Goal: Check status: Check status

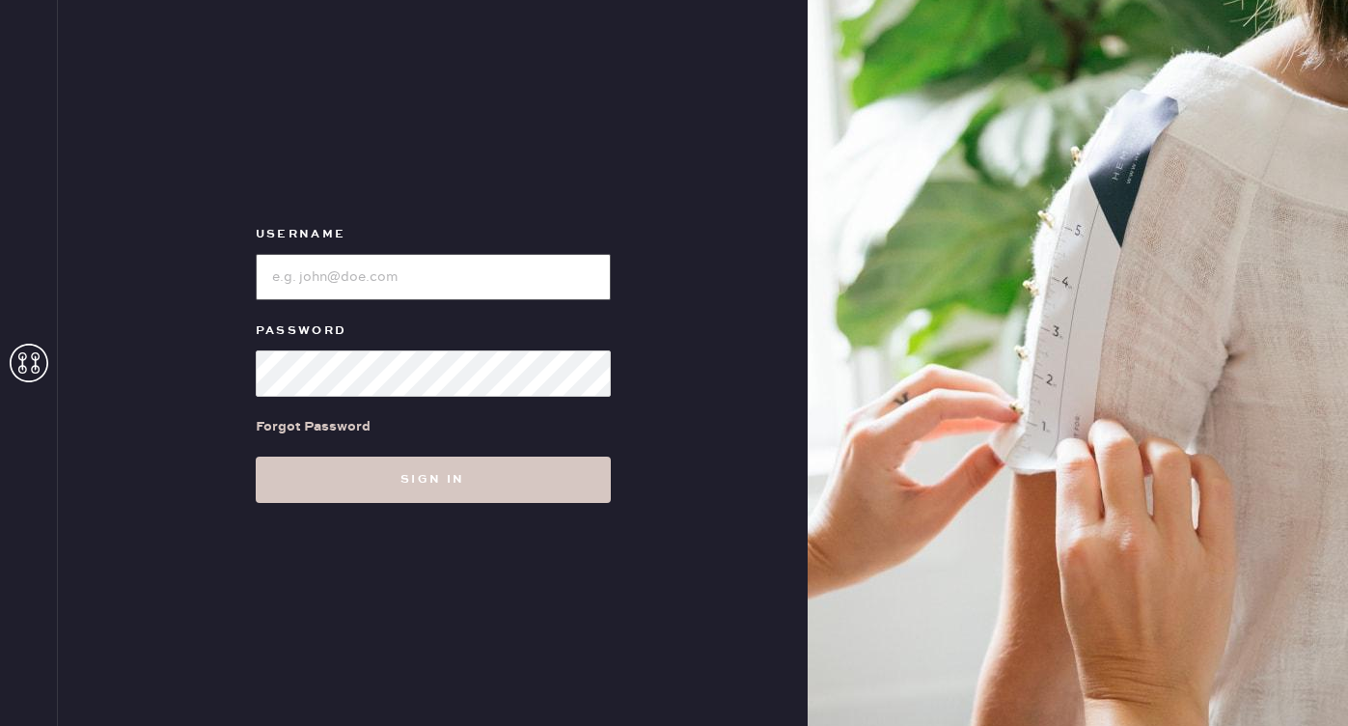
type input "reformationgeorgetown"
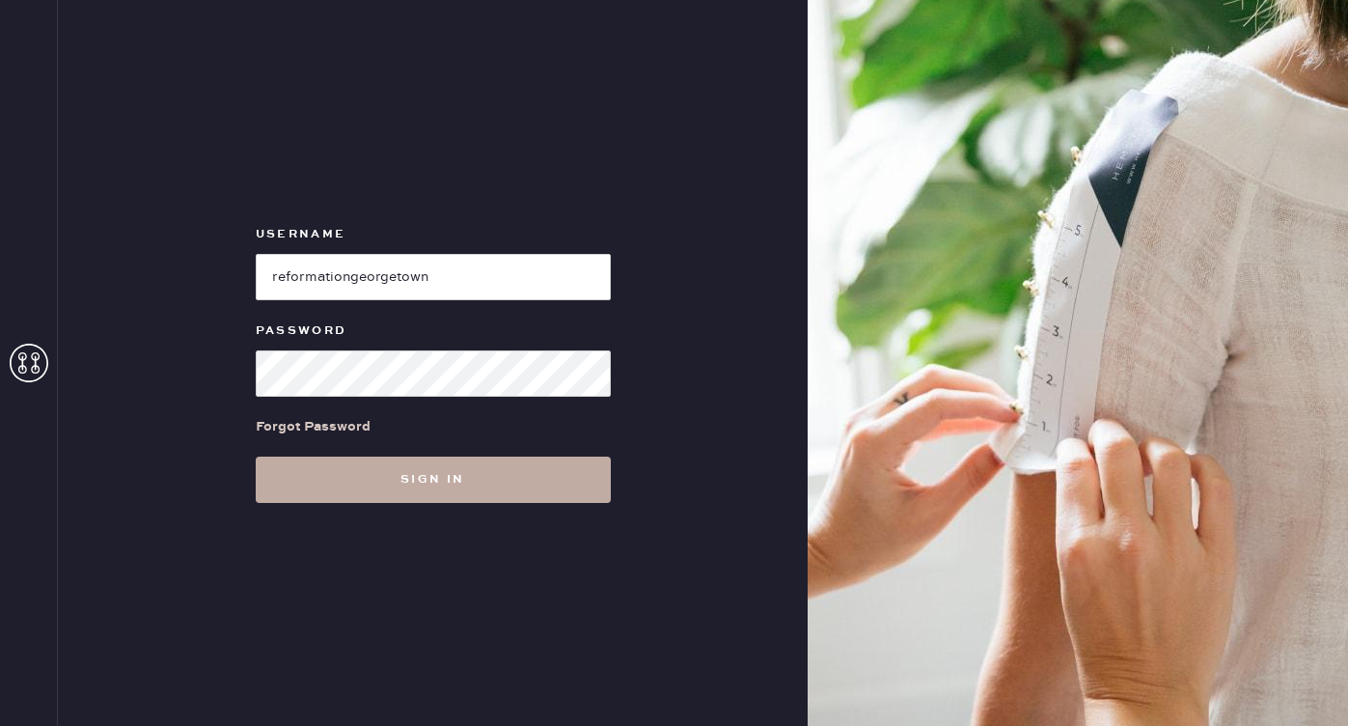
click at [302, 486] on button "Sign in" at bounding box center [433, 479] width 355 height 46
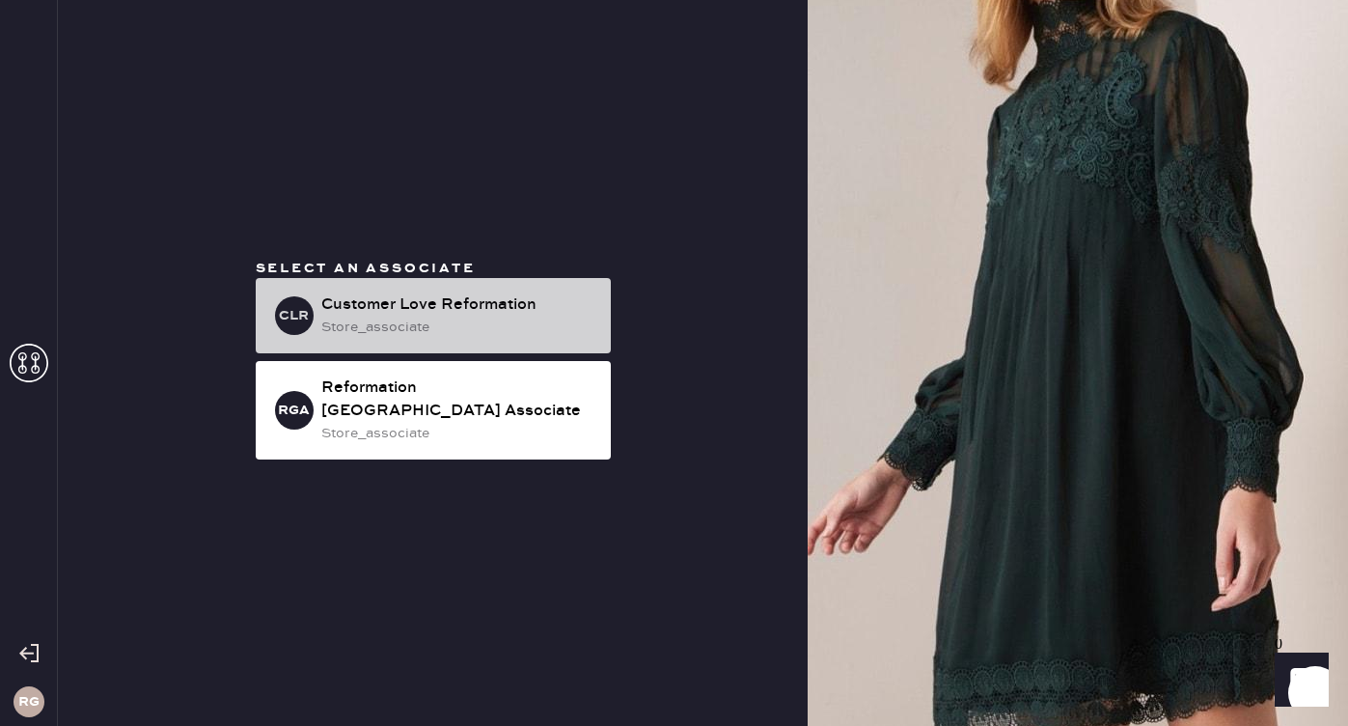
click at [439, 338] on div "store_associate" at bounding box center [458, 326] width 274 height 21
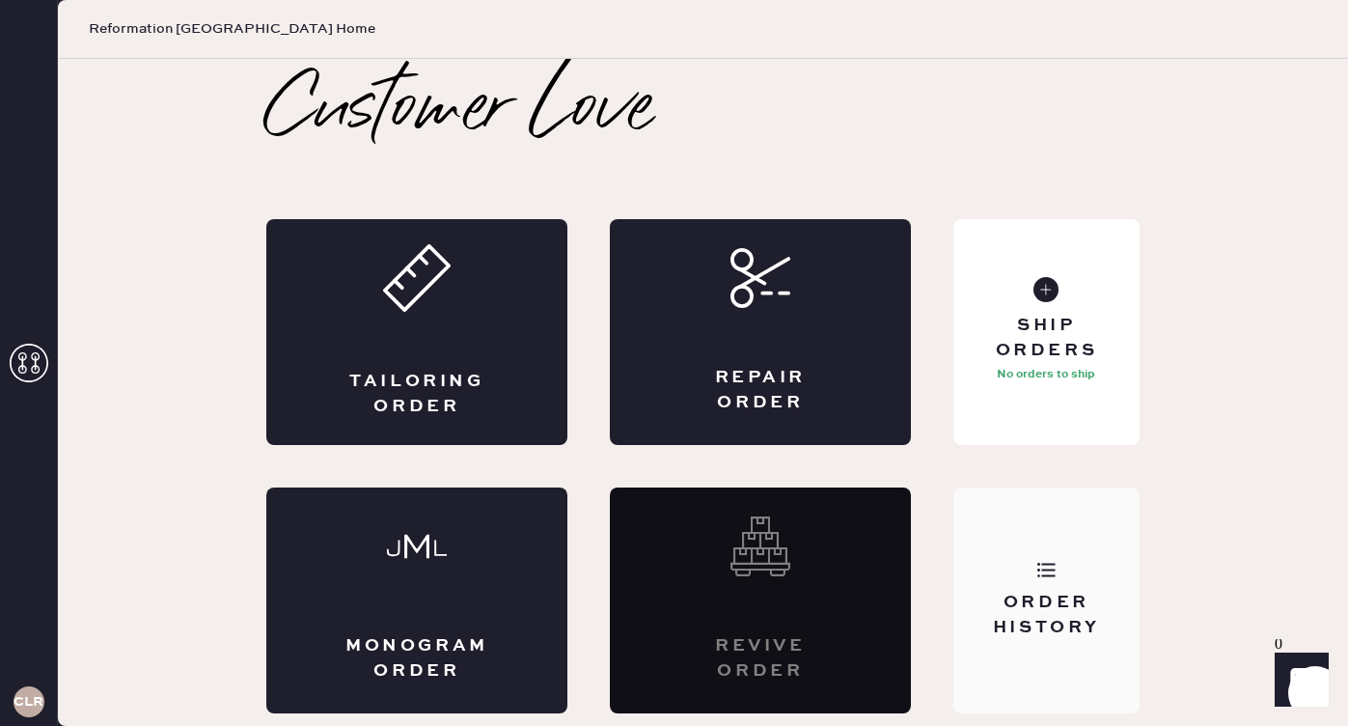
click at [1029, 586] on div "Order History" at bounding box center [1046, 600] width 186 height 226
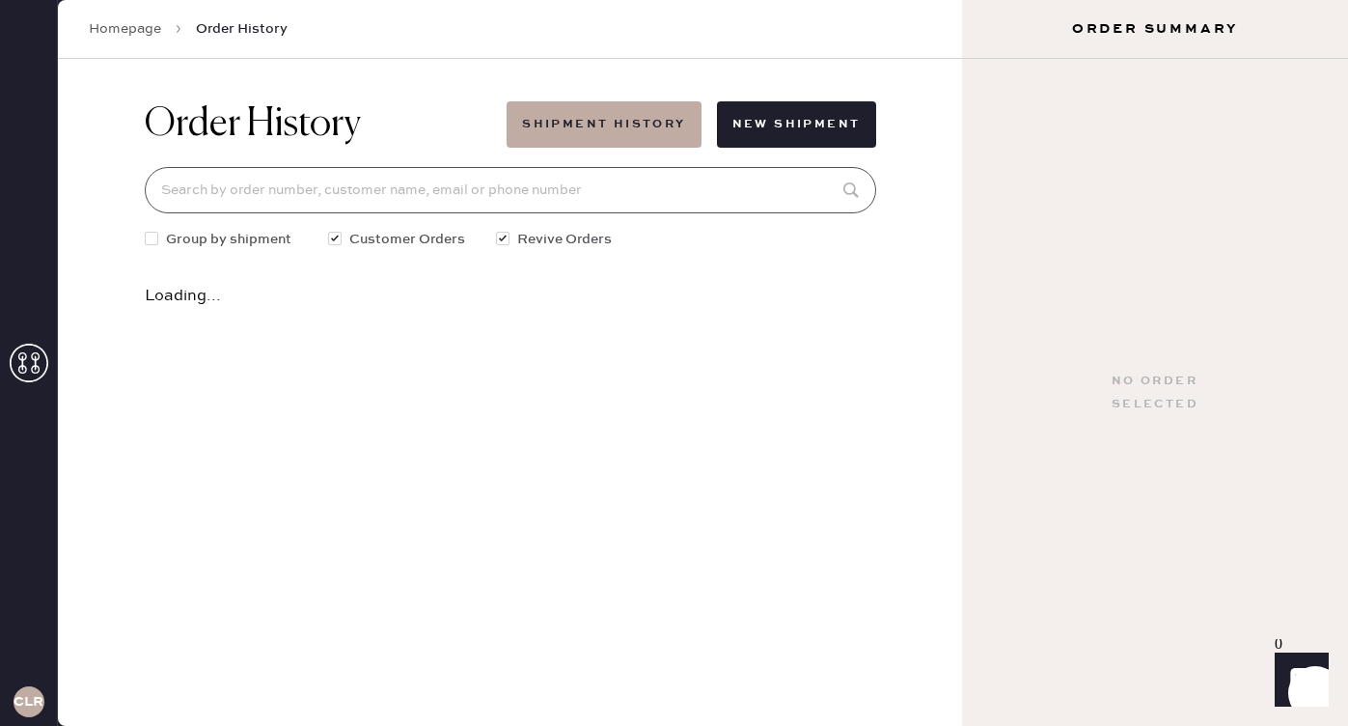
click at [343, 197] on input at bounding box center [510, 190] width 731 height 46
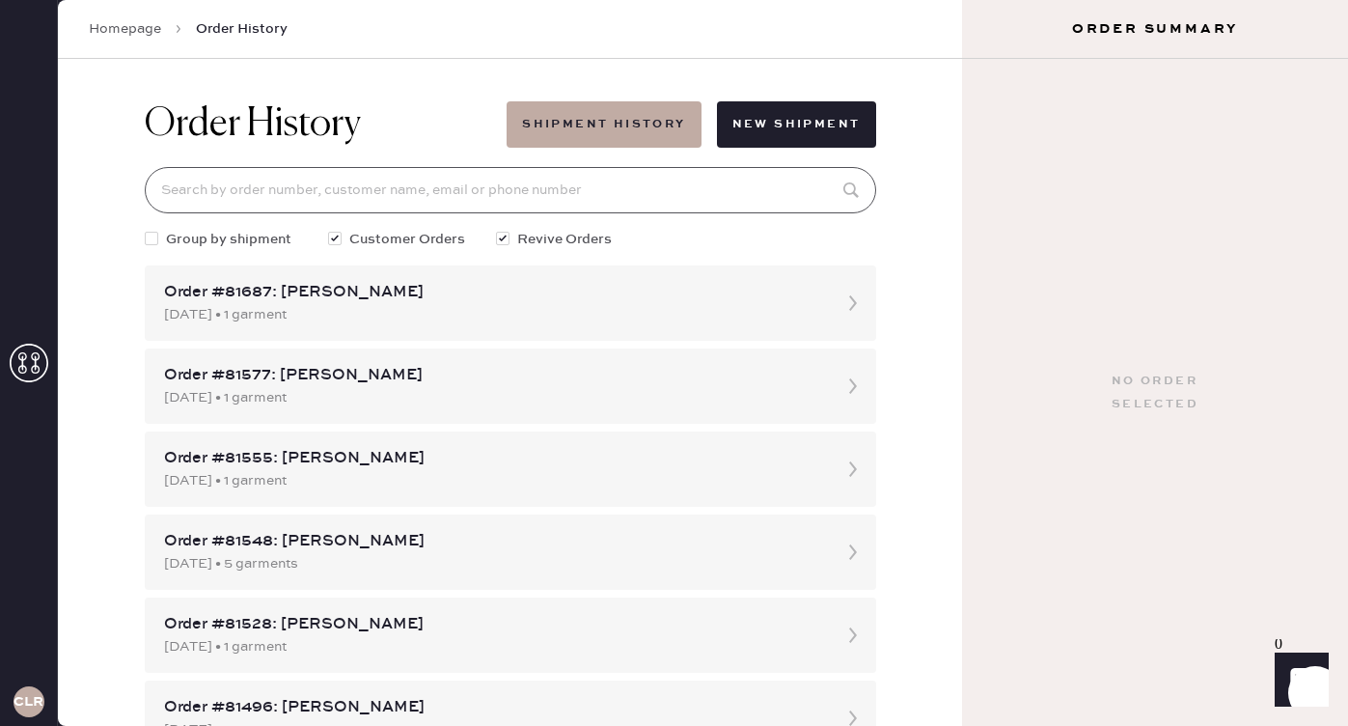
paste input "[EMAIL_ADDRESS][DOMAIN_NAME]!"
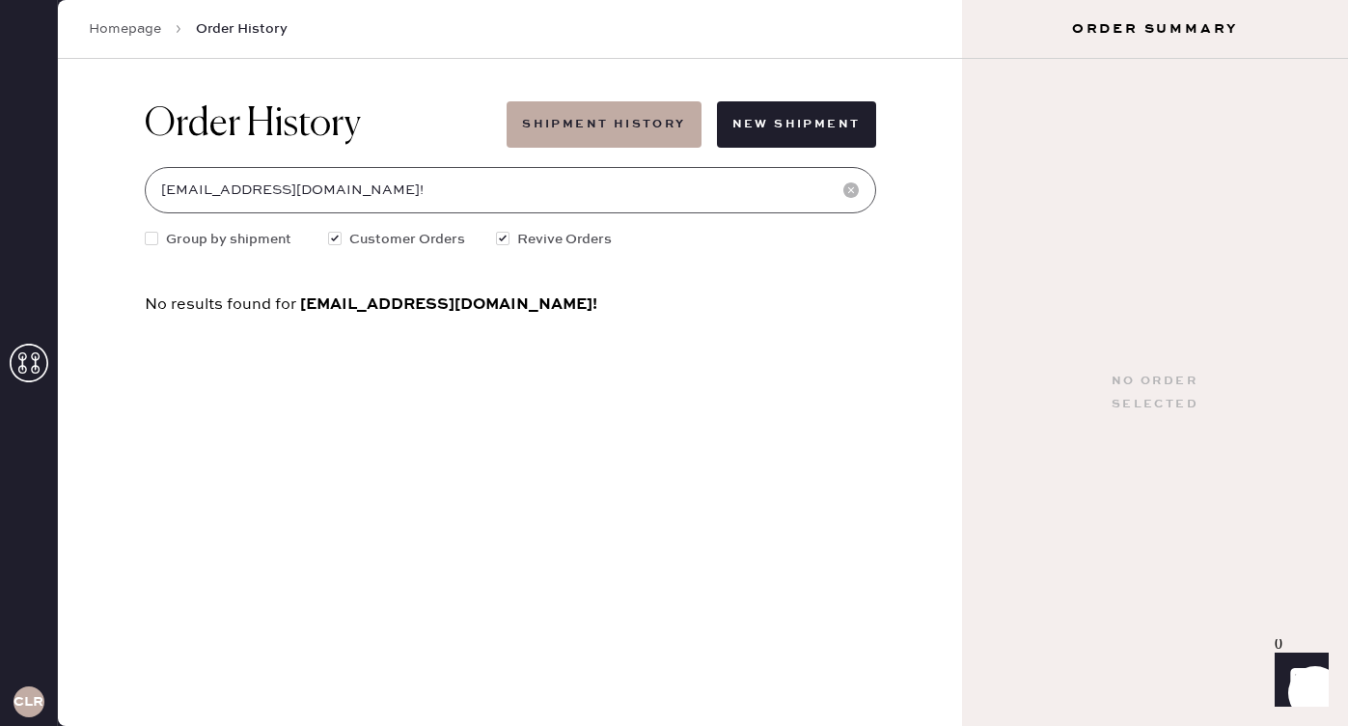
click at [397, 188] on input "[EMAIL_ADDRESS][DOMAIN_NAME]!" at bounding box center [510, 190] width 731 height 46
type input "[EMAIL_ADDRESS][DOMAIN_NAME]"
click at [369, 193] on input "[EMAIL_ADDRESS][DOMAIN_NAME]" at bounding box center [510, 190] width 731 height 46
click at [151, 240] on div at bounding box center [152, 239] width 14 height 14
click at [146, 230] on input "Group by shipment" at bounding box center [145, 229] width 1 height 1
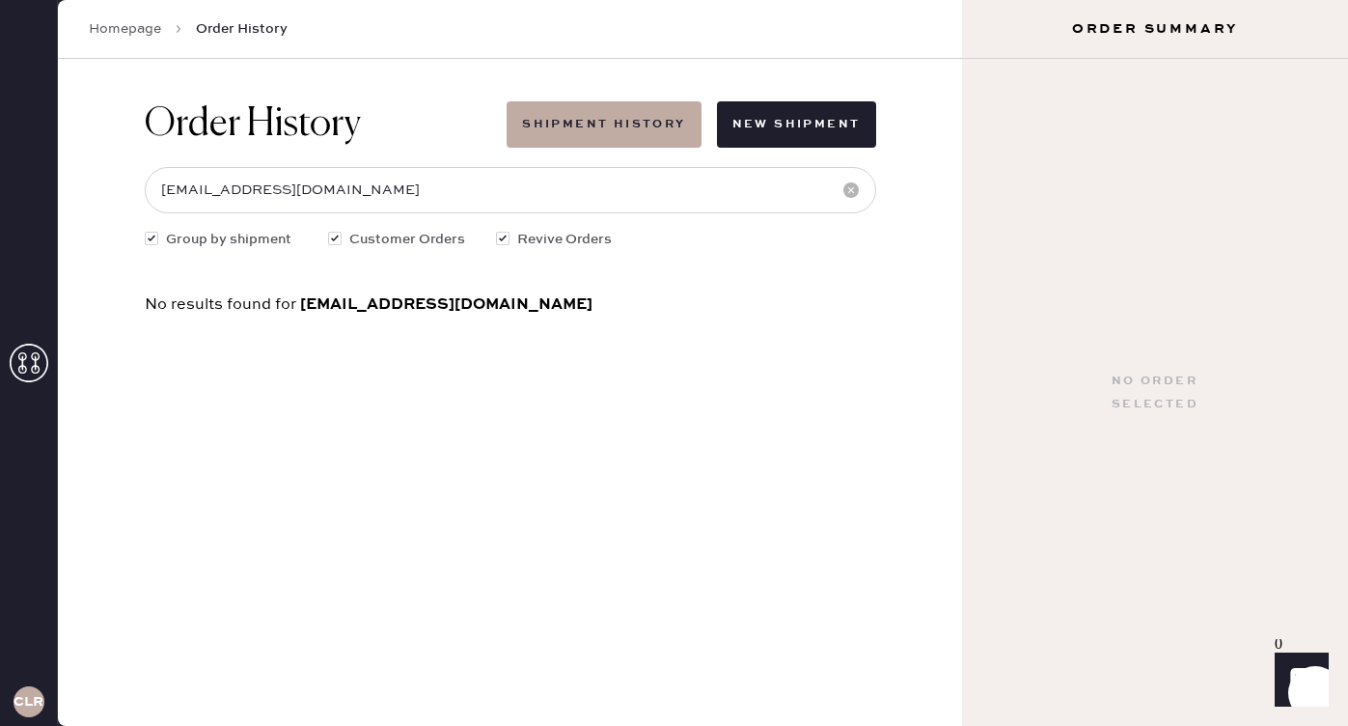
click at [394, 217] on div "Order History Shipment History New Shipment [EMAIL_ADDRESS][DOMAIN_NAME] Group …" at bounding box center [510, 207] width 762 height 296
click at [395, 192] on input "[EMAIL_ADDRESS][DOMAIN_NAME]" at bounding box center [510, 190] width 731 height 46
click at [149, 236] on div at bounding box center [152, 239] width 14 height 14
click at [146, 230] on input "Group by shipment" at bounding box center [145, 229] width 1 height 1
checkbox input "false"
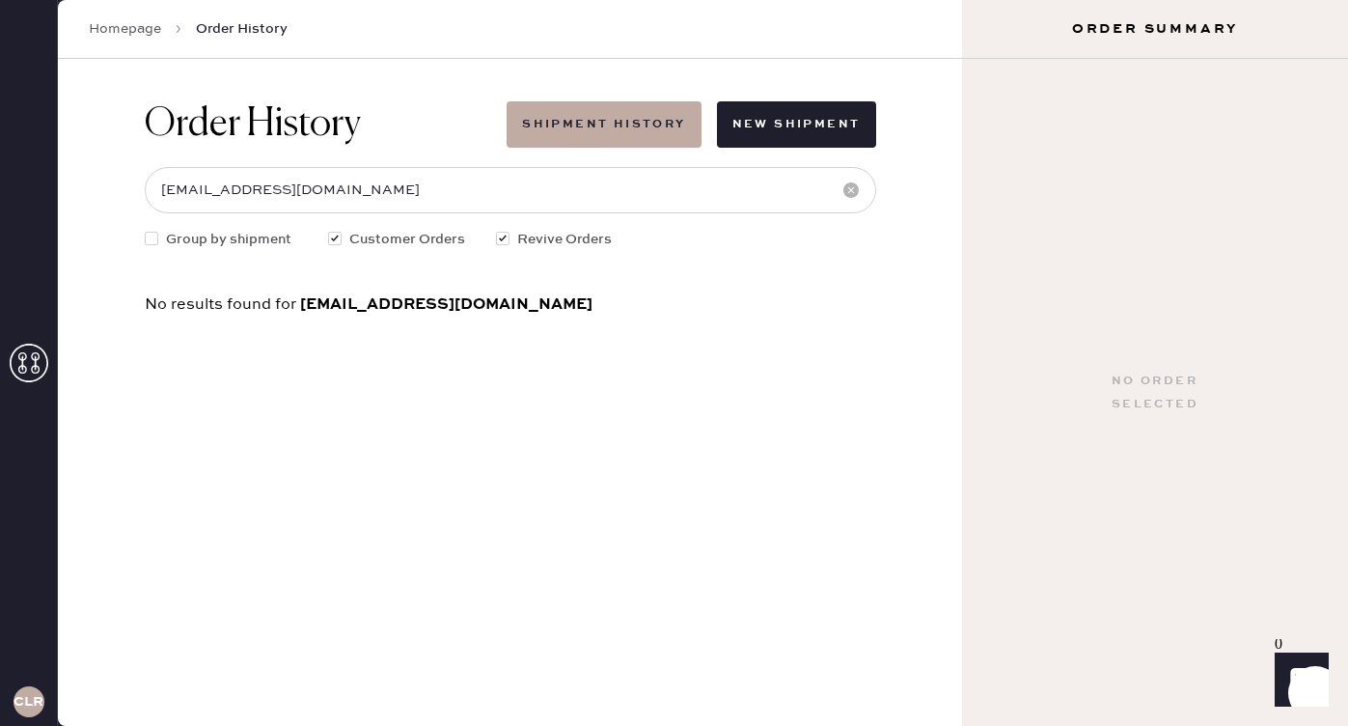
click at [331, 240] on div at bounding box center [335, 239] width 14 height 14
click at [329, 230] on input "Customer Orders" at bounding box center [328, 229] width 1 height 1
checkbox input "false"
click at [508, 242] on div at bounding box center [503, 239] width 14 height 14
click at [497, 230] on input "Revive Orders" at bounding box center [496, 229] width 1 height 1
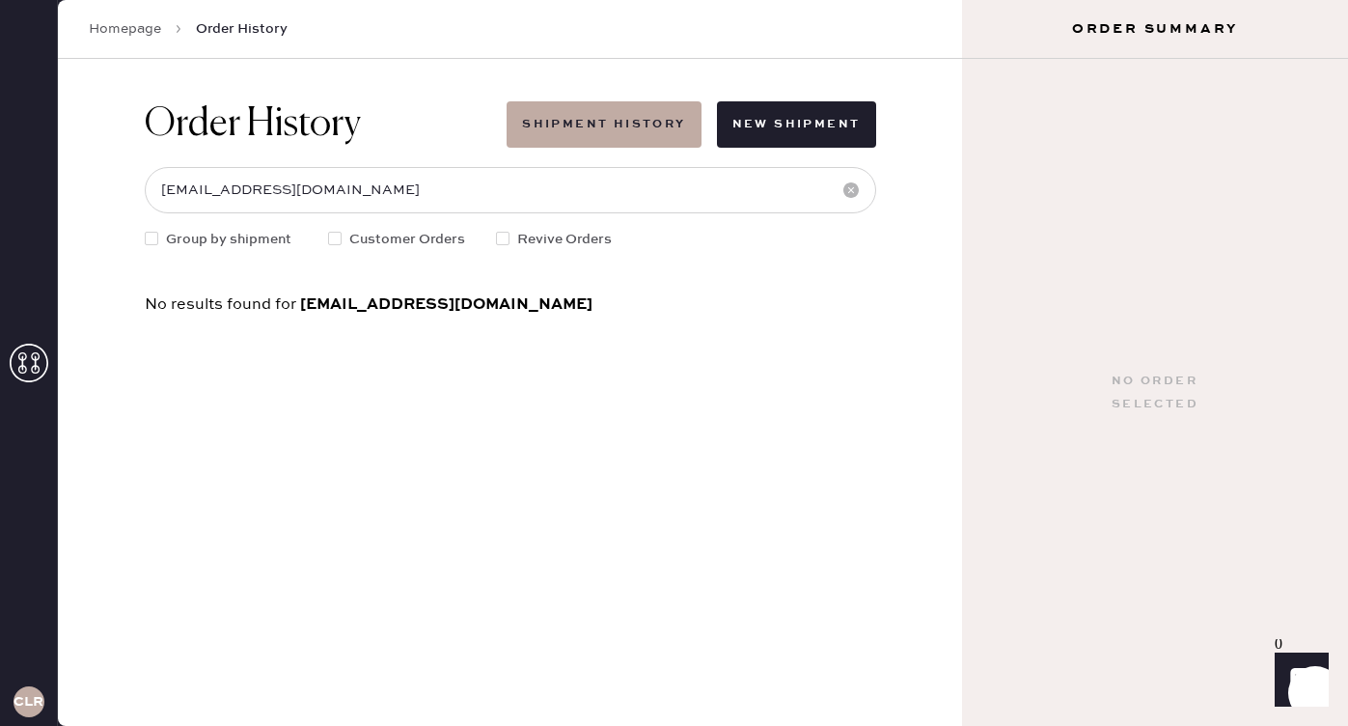
checkbox input "false"
click at [589, 115] on button "Shipment History" at bounding box center [604, 124] width 194 height 46
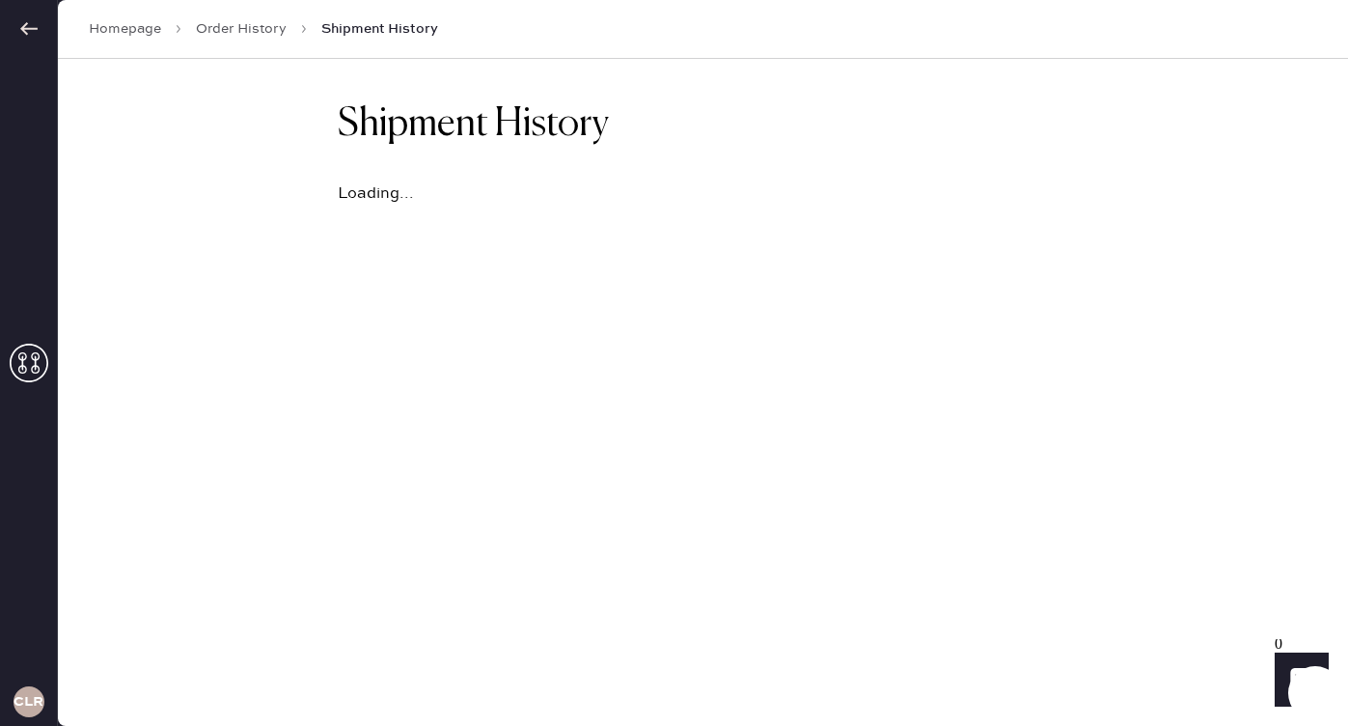
click at [224, 31] on link "Order History" at bounding box center [241, 28] width 91 height 19
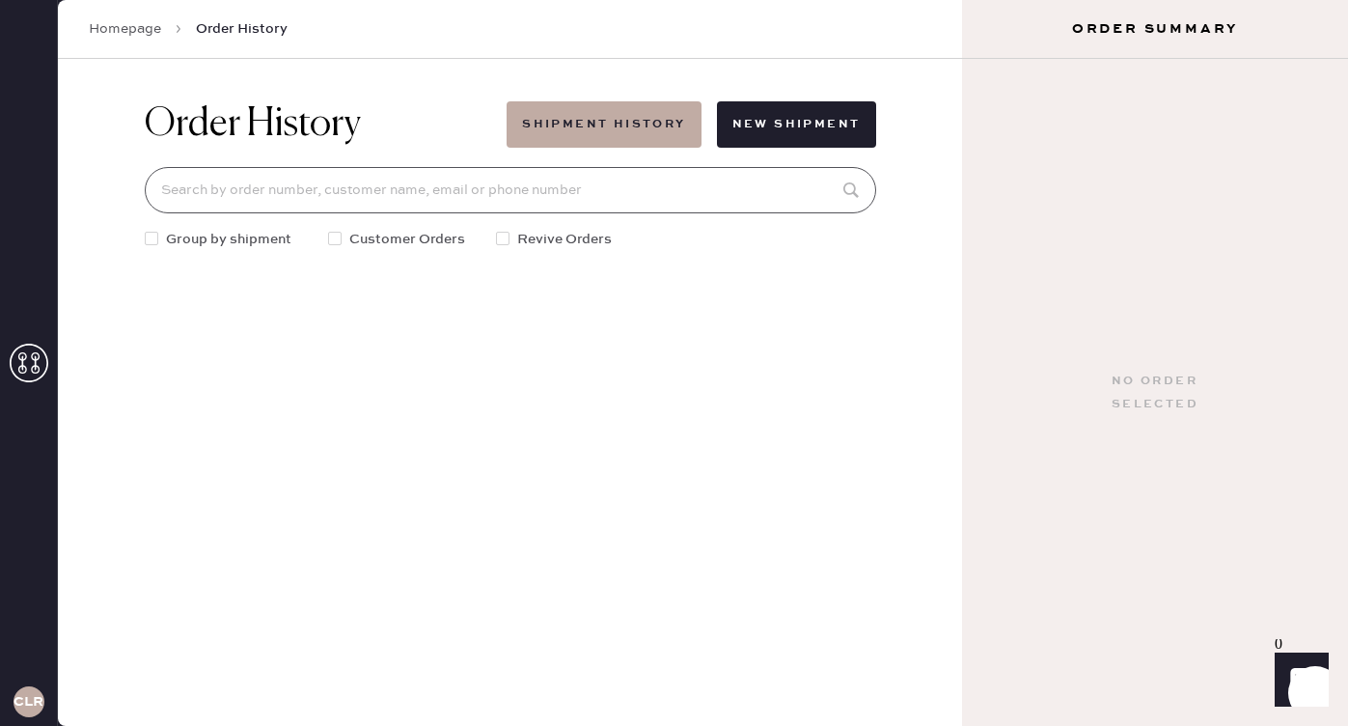
click at [190, 186] on input at bounding box center [510, 190] width 731 height 46
paste input "[EMAIL_ADDRESS][DOMAIN_NAME]!"
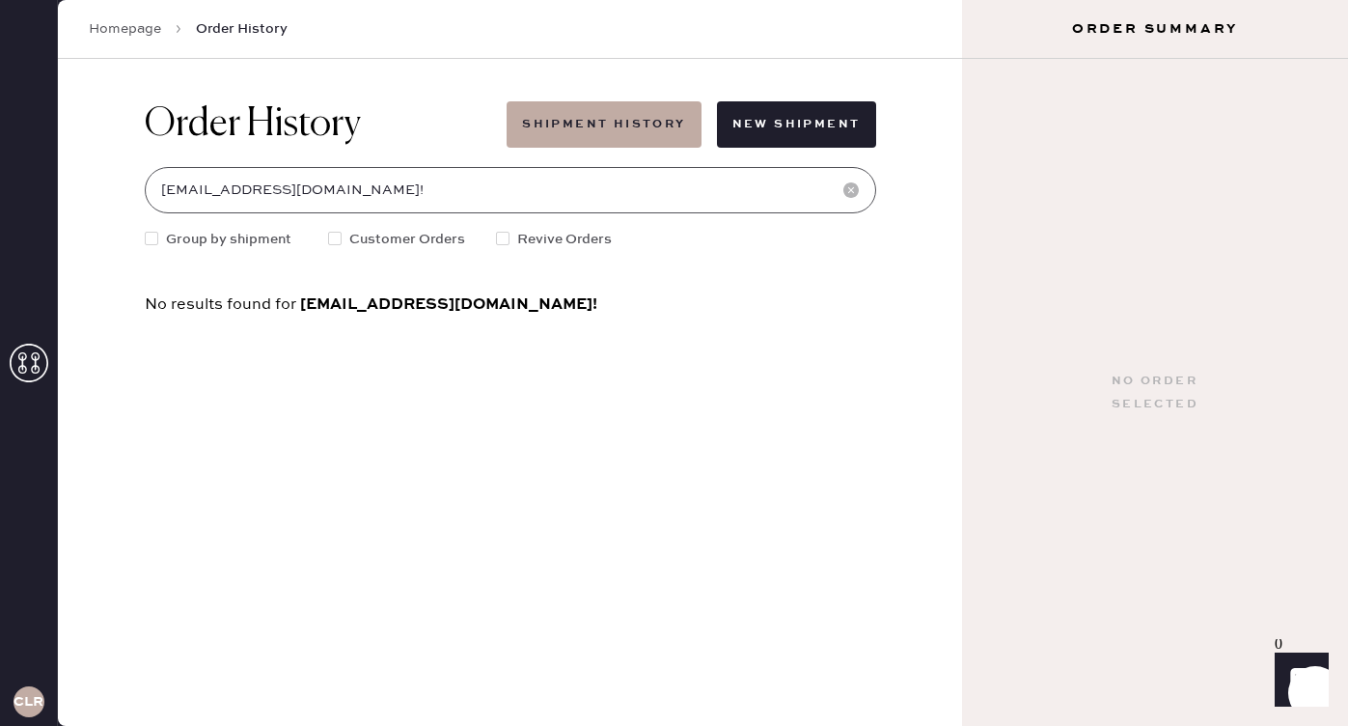
click at [219, 178] on input "[EMAIL_ADDRESS][DOMAIN_NAME]!" at bounding box center [510, 190] width 731 height 46
click at [368, 188] on input "[EMAIL_ADDRESS][DOMAIN_NAME]!" at bounding box center [510, 190] width 731 height 46
type input "[EMAIL_ADDRESS][DOMAIN_NAME]"
click at [151, 34] on link "Homepage" at bounding box center [125, 28] width 72 height 19
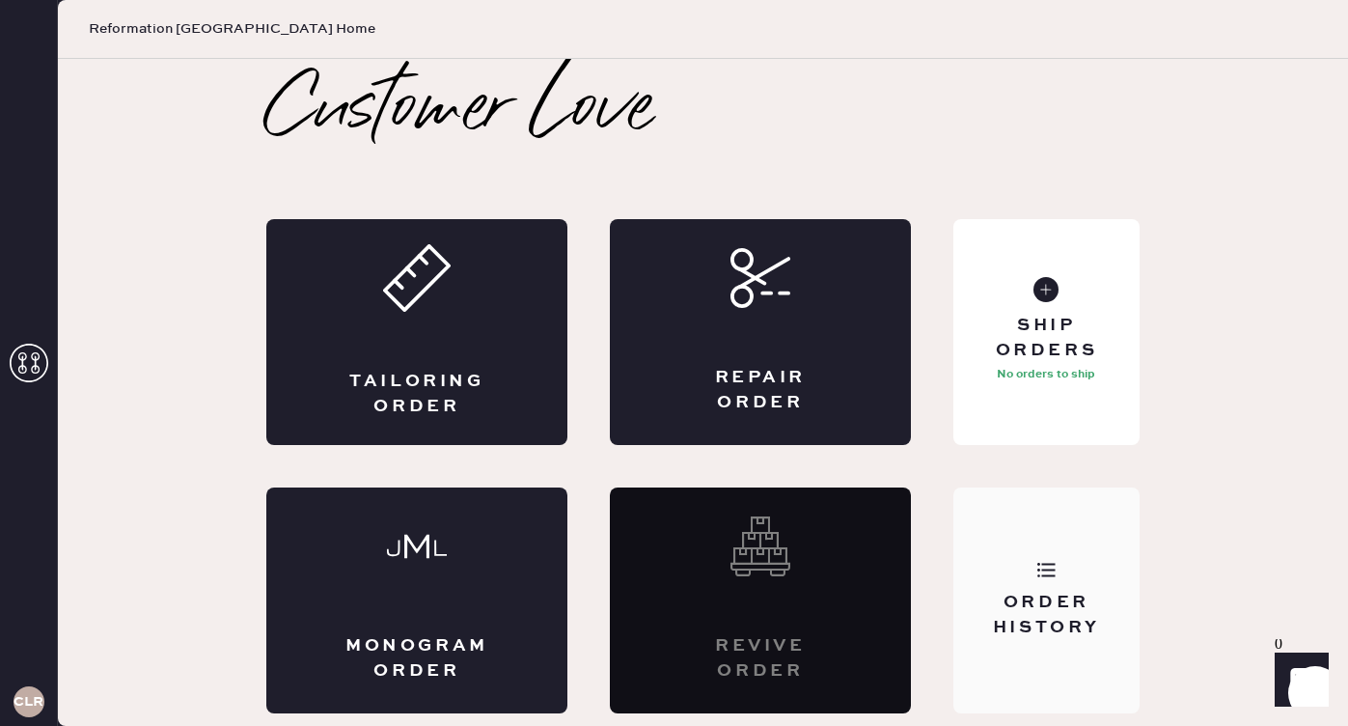
click at [1057, 658] on div "Order History" at bounding box center [1046, 600] width 186 height 226
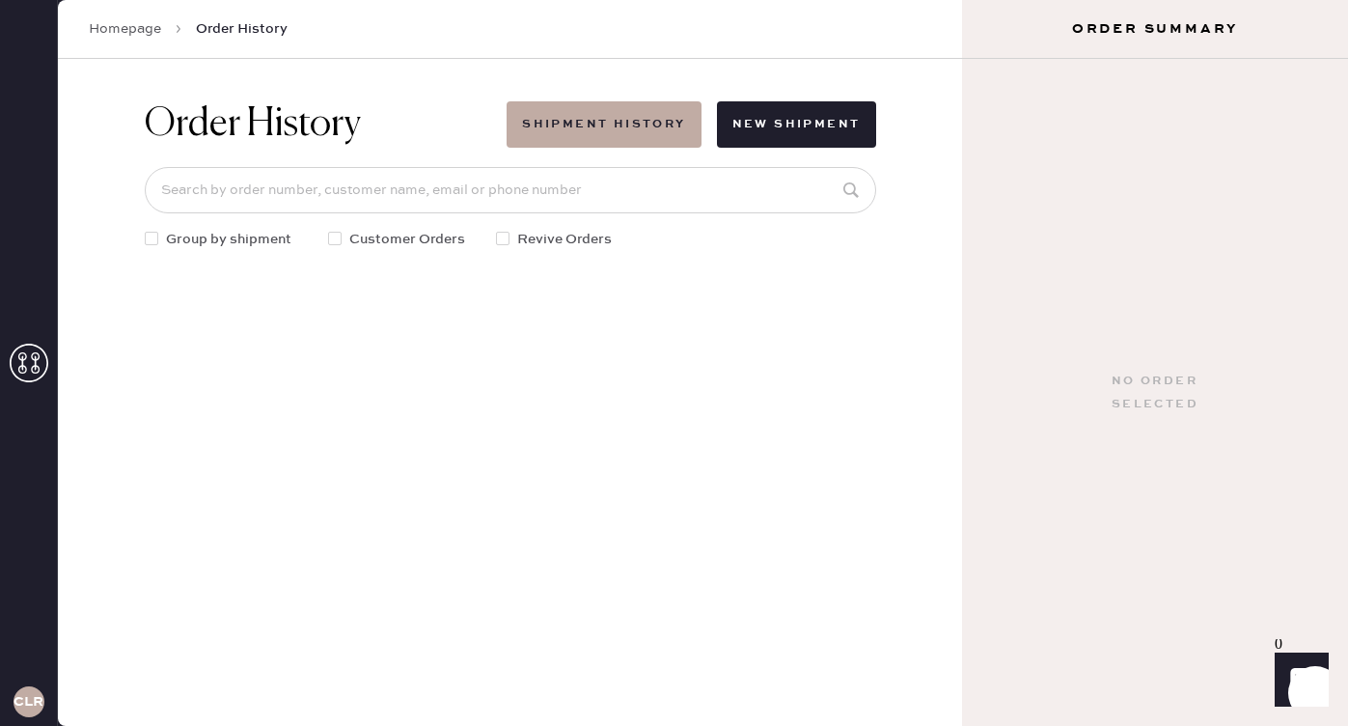
click at [330, 241] on div at bounding box center [335, 239] width 14 height 14
click at [329, 230] on input "Customer Orders" at bounding box center [328, 229] width 1 height 1
checkbox input "true"
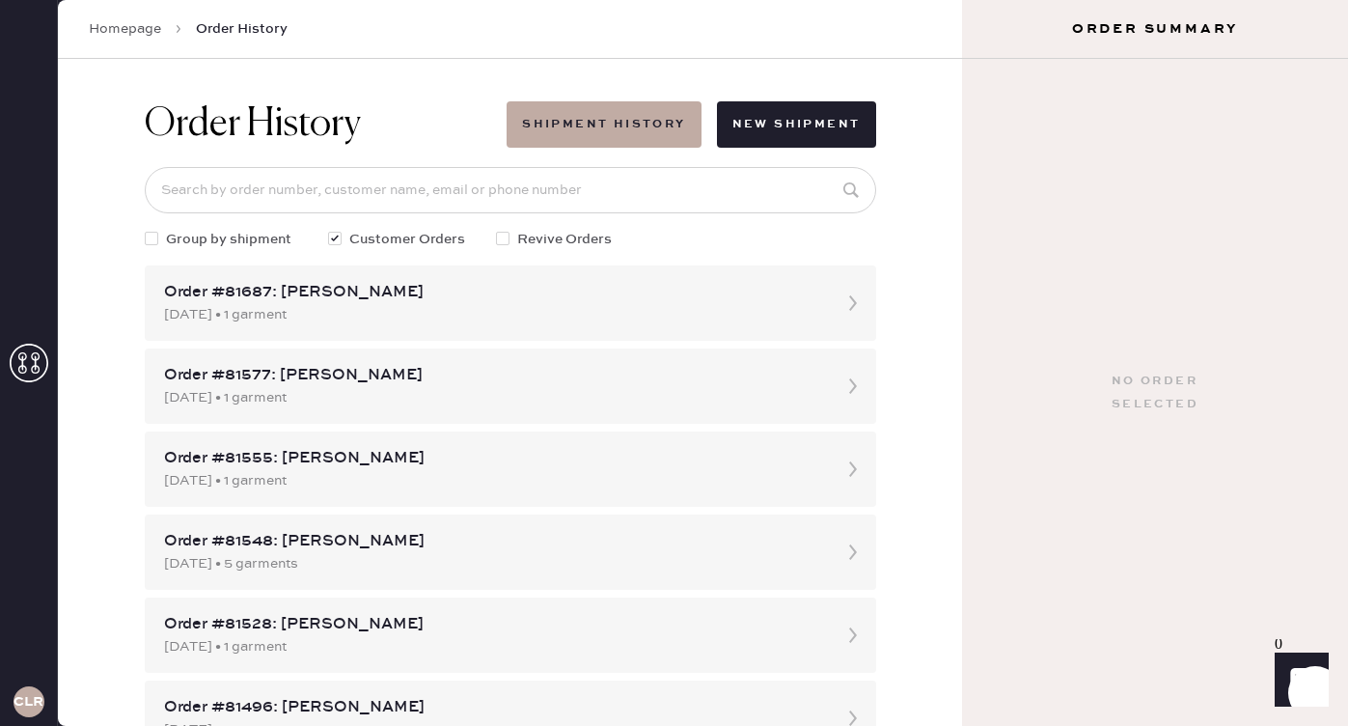
click at [499, 238] on div at bounding box center [503, 239] width 14 height 14
click at [497, 230] on input "Revive Orders" at bounding box center [496, 229] width 1 height 1
checkbox input "true"
click at [155, 237] on div at bounding box center [152, 239] width 14 height 14
click at [146, 230] on input "Group by shipment" at bounding box center [145, 229] width 1 height 1
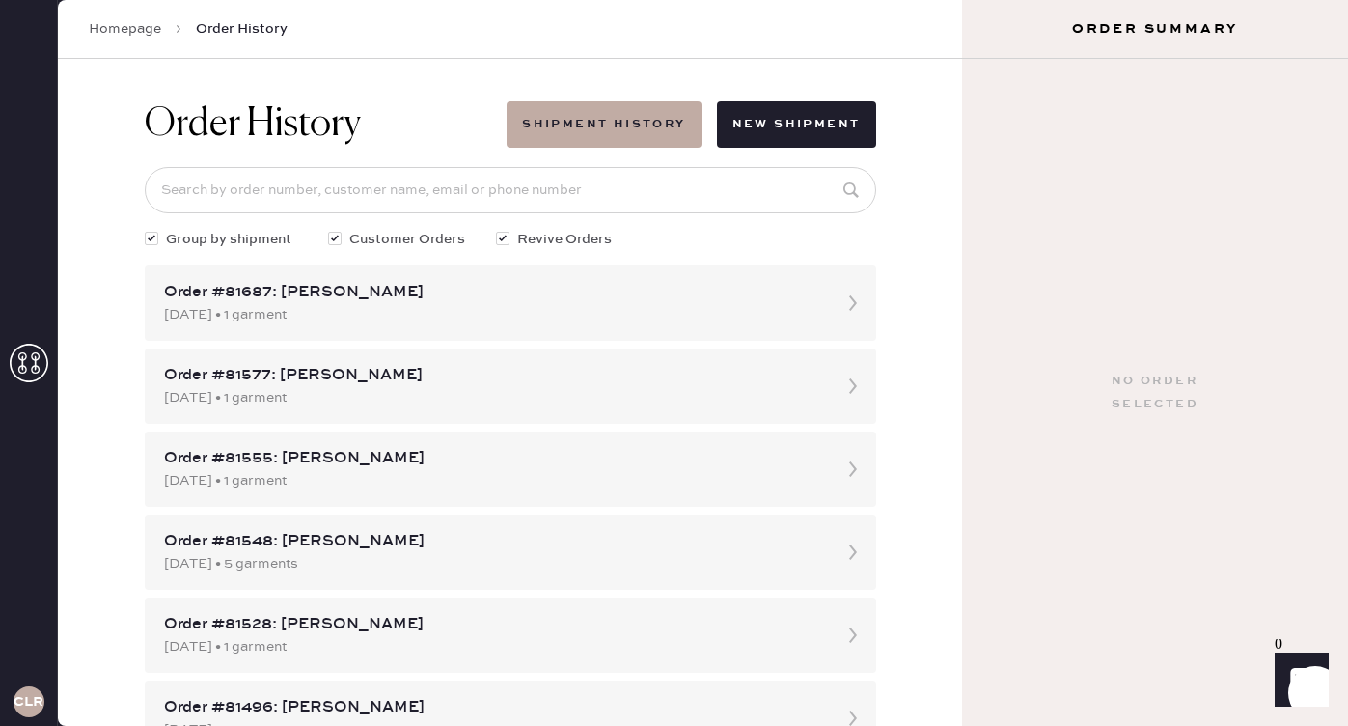
checkbox input "true"
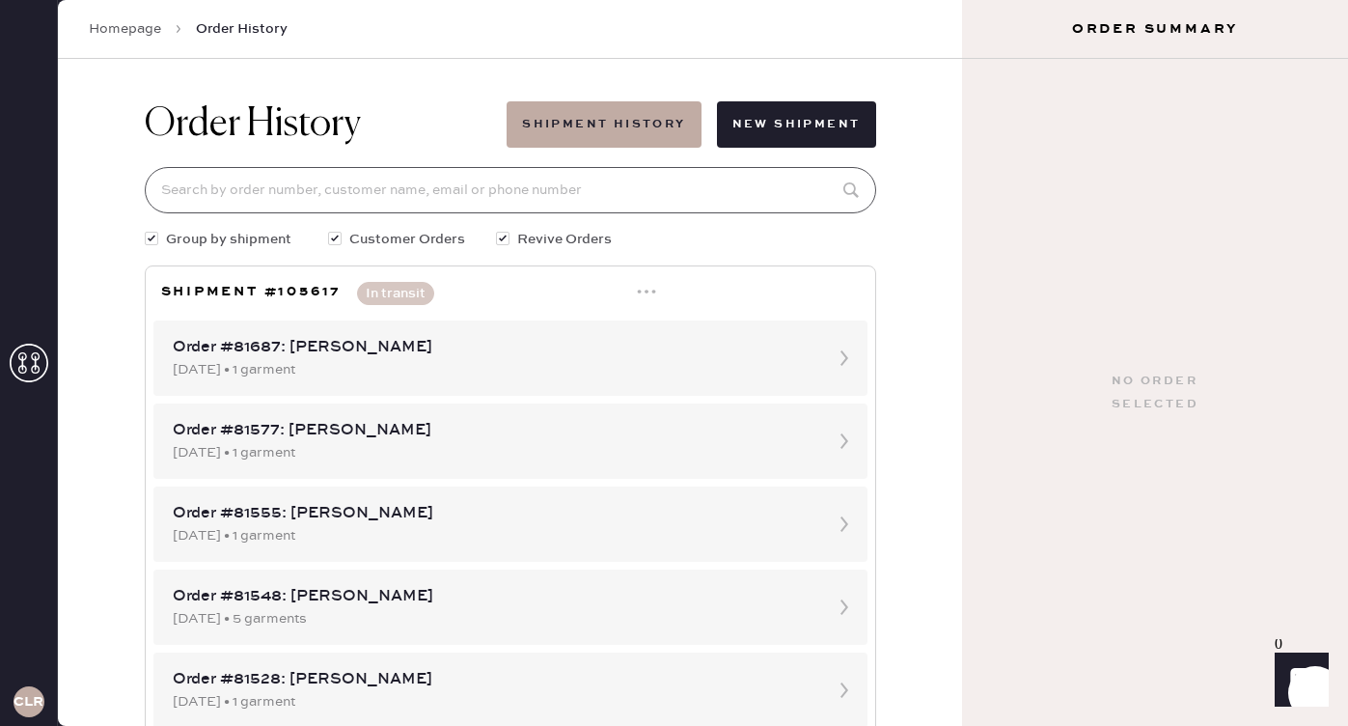
click at [542, 196] on input at bounding box center [510, 190] width 731 height 46
paste input "S15899110"
type input "S15899110"
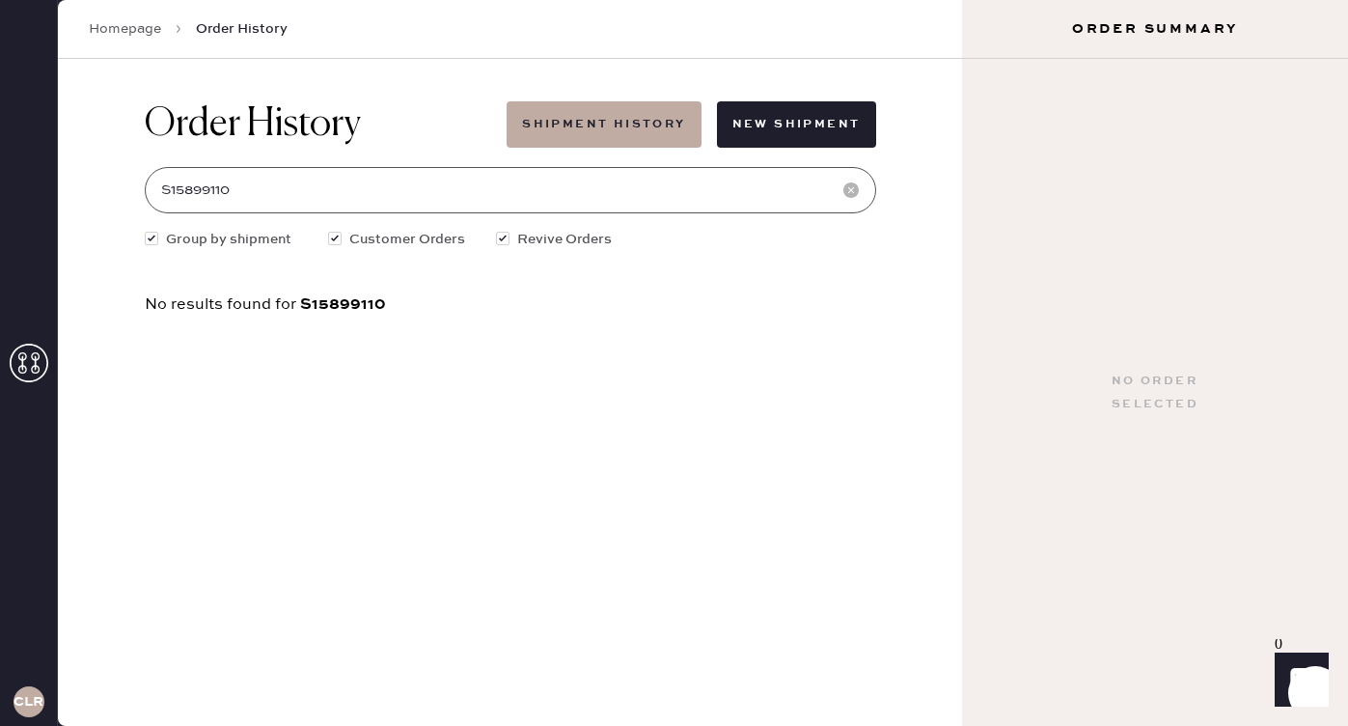
drag, startPoint x: 236, startPoint y: 192, endPoint x: 150, endPoint y: 146, distance: 98.4
click at [132, 174] on div "Order History Shipment History New Shipment S15899110 Group by shipment Custome…" at bounding box center [510, 207] width 762 height 296
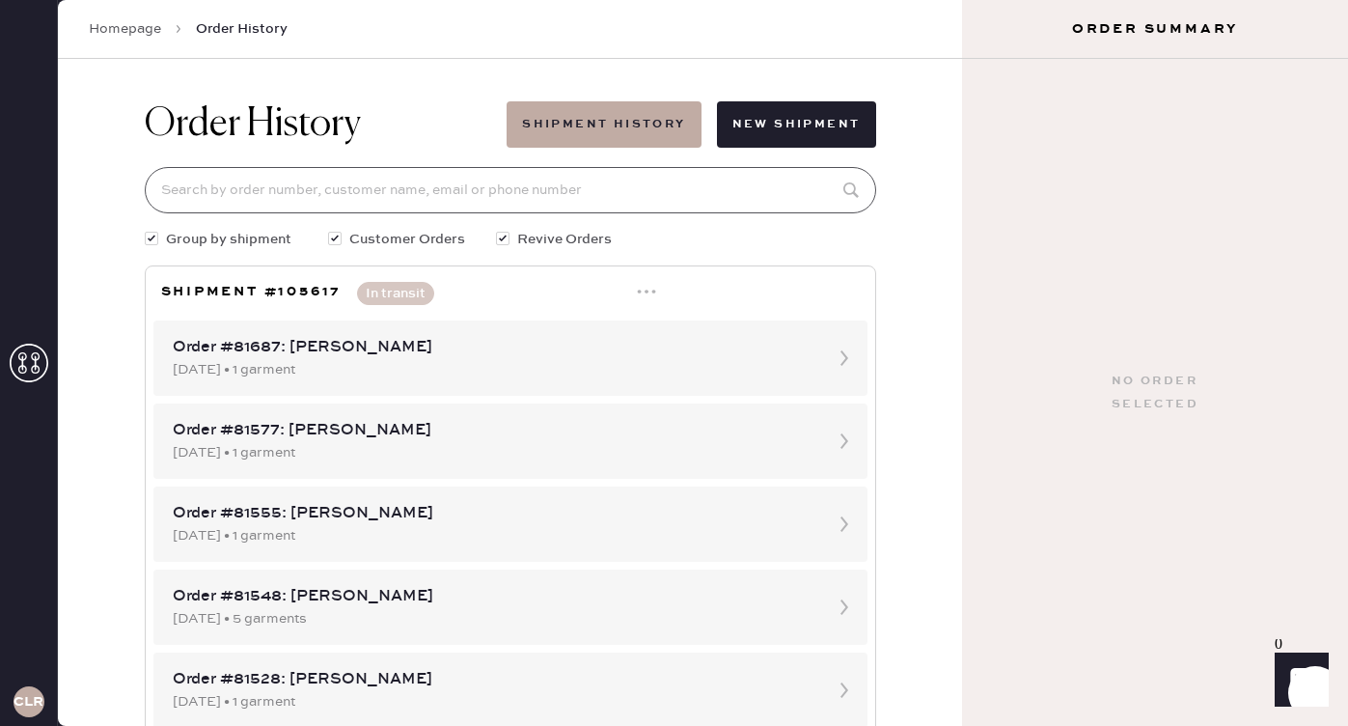
click at [361, 196] on input at bounding box center [510, 190] width 731 height 46
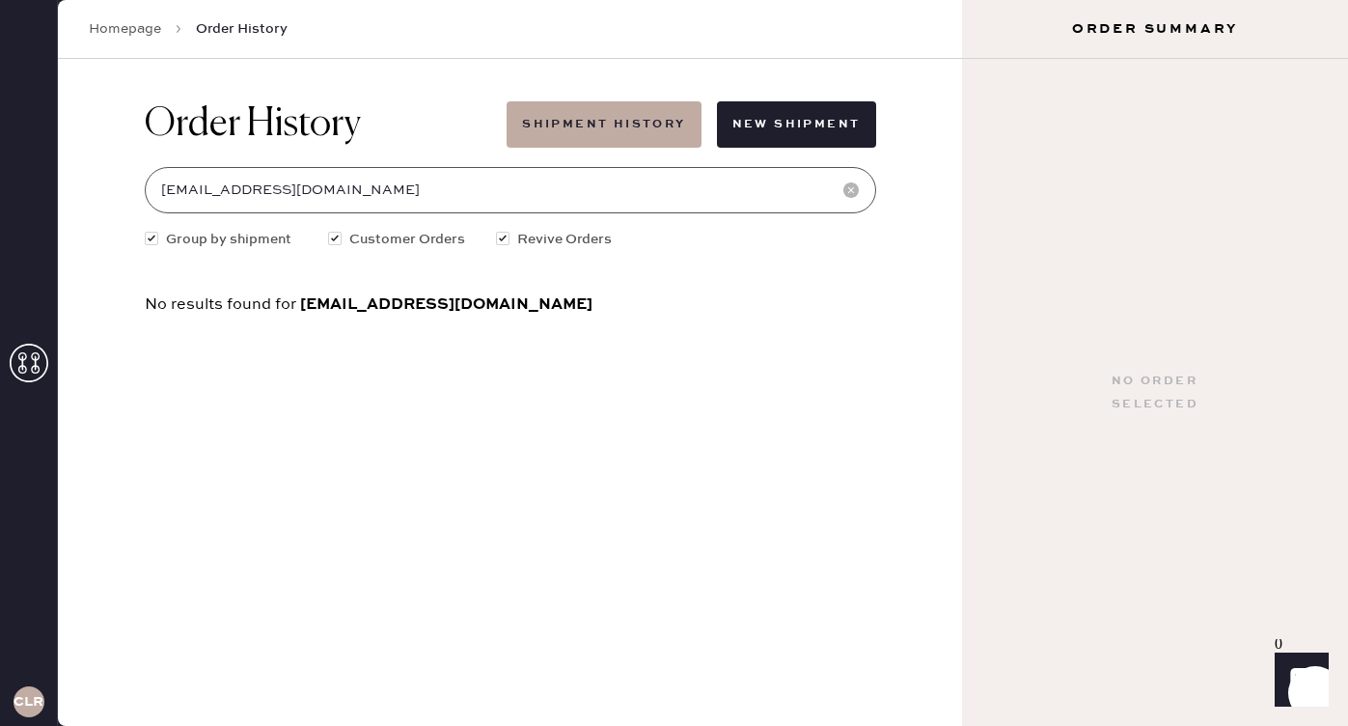
drag, startPoint x: 385, startPoint y: 189, endPoint x: 211, endPoint y: 185, distance: 173.7
click at [206, 190] on input "[EMAIL_ADDRESS][DOMAIN_NAME]" at bounding box center [510, 190] width 731 height 46
type input "[PERSON_NAME]"
click at [850, 186] on use at bounding box center [850, 189] width 15 height 15
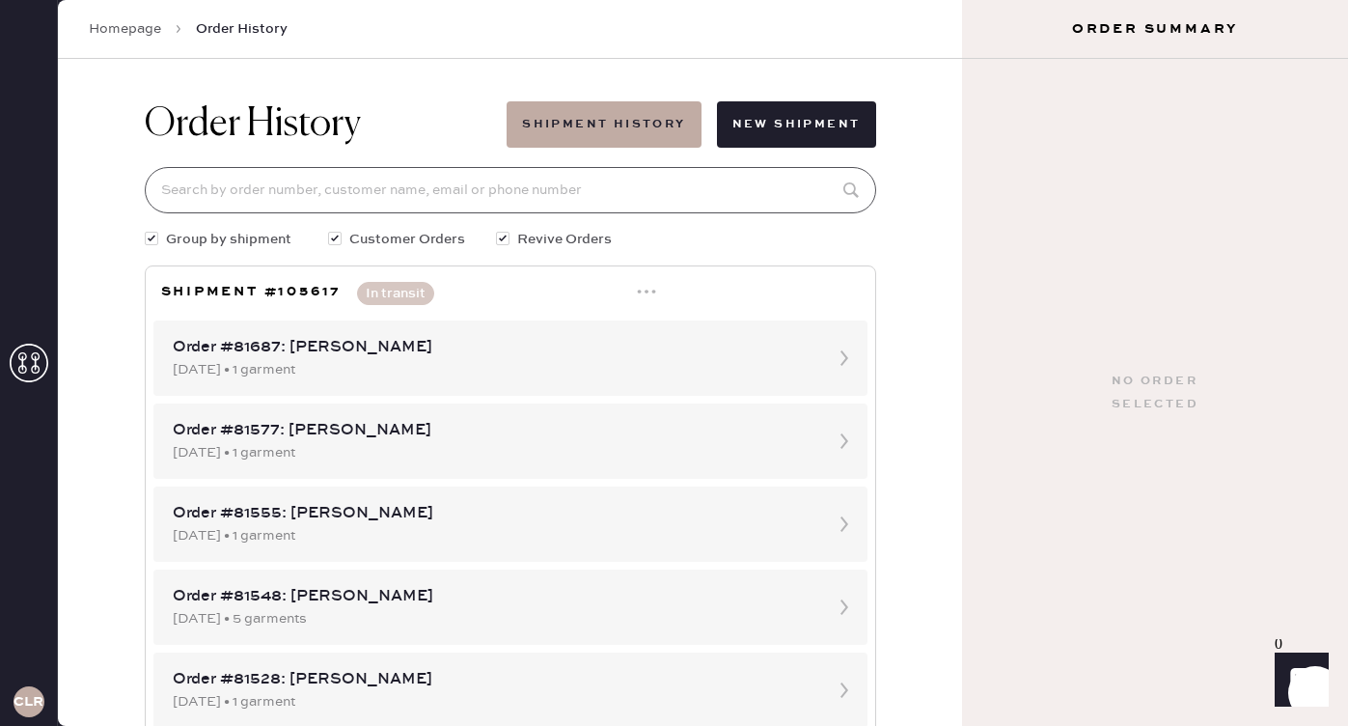
click at [443, 197] on input at bounding box center [510, 190] width 731 height 46
paste input "2028238758"
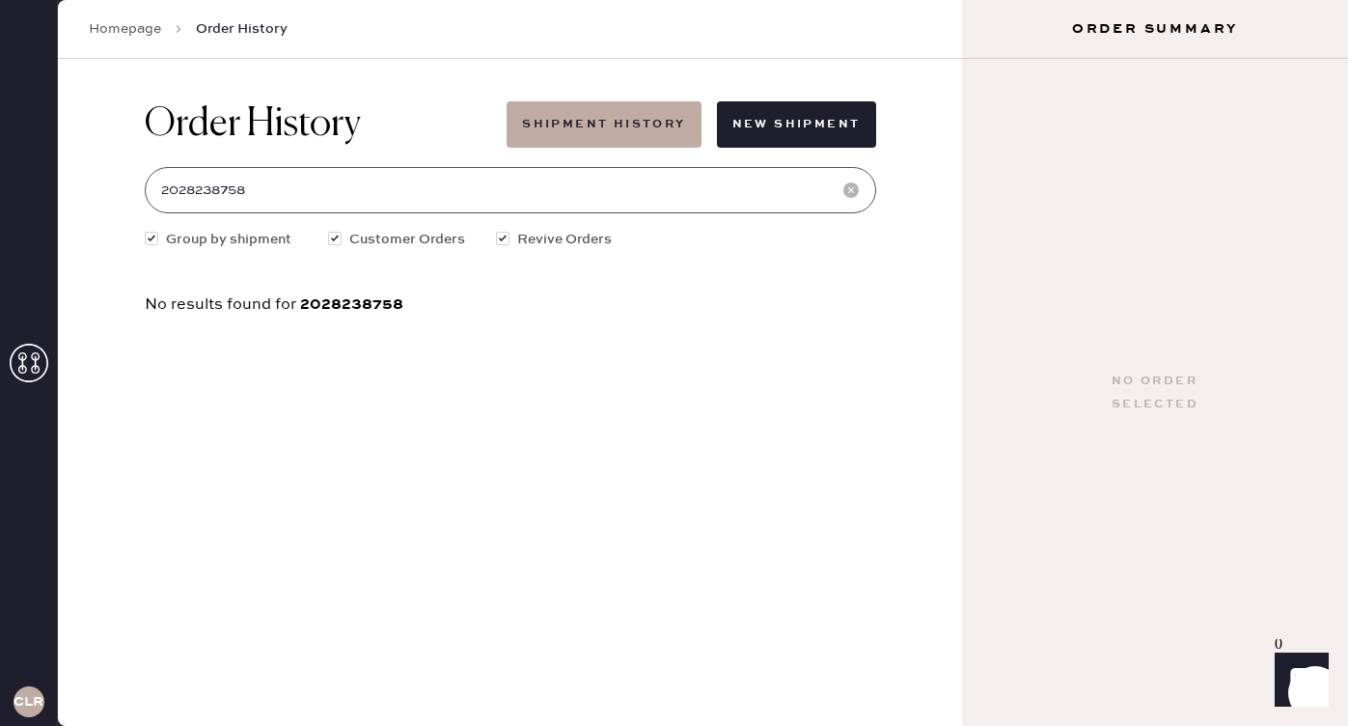
type input "2028238758"
click at [145, 237] on div at bounding box center [152, 239] width 14 height 14
click at [145, 230] on input "Group by shipment" at bounding box center [145, 229] width 1 height 1
checkbox input "false"
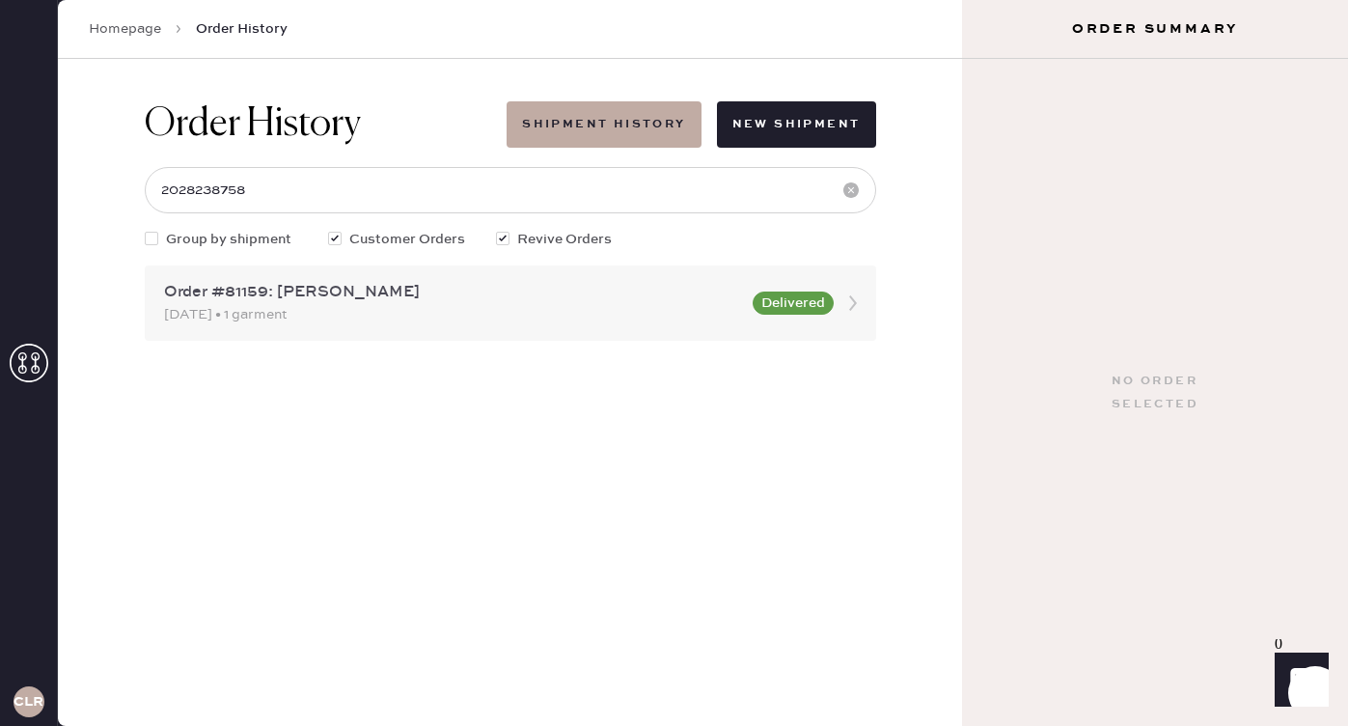
click at [229, 307] on div "[DATE] • 1 garment" at bounding box center [452, 314] width 577 height 21
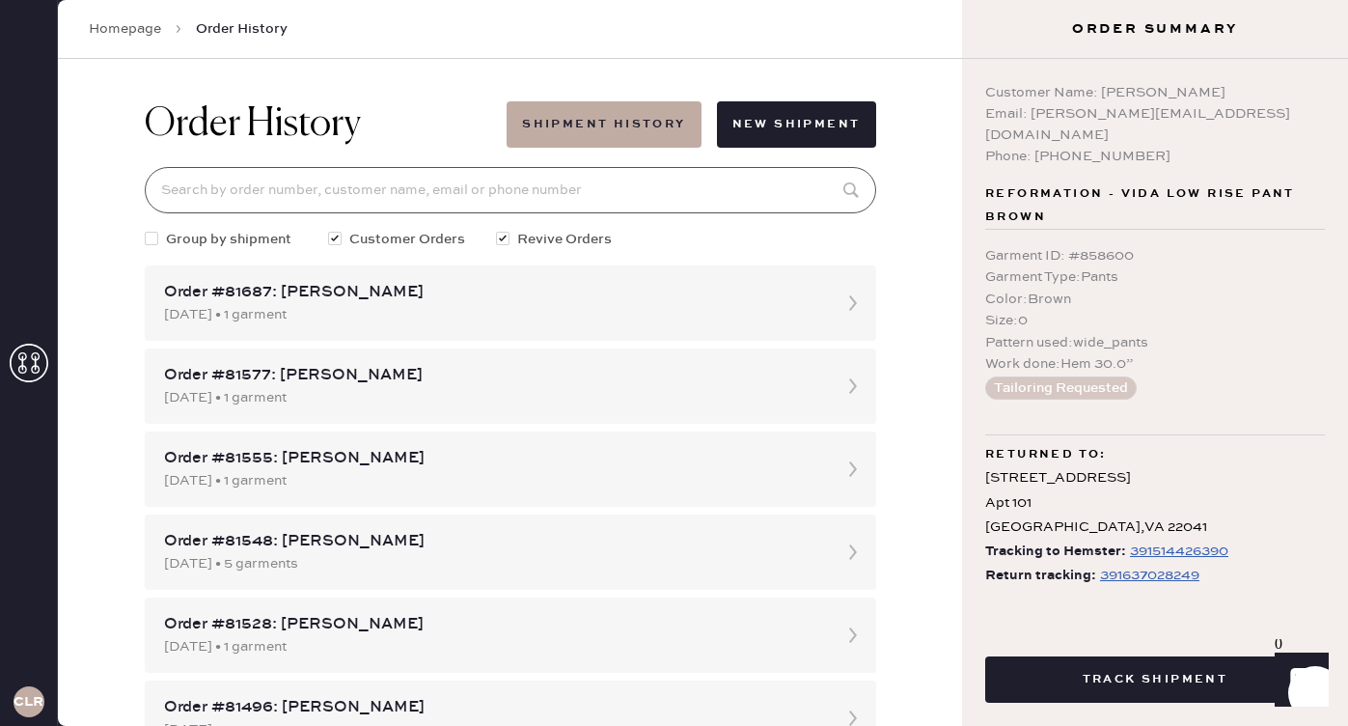
click at [426, 179] on input at bounding box center [510, 190] width 731 height 46
paste input "2028238758"
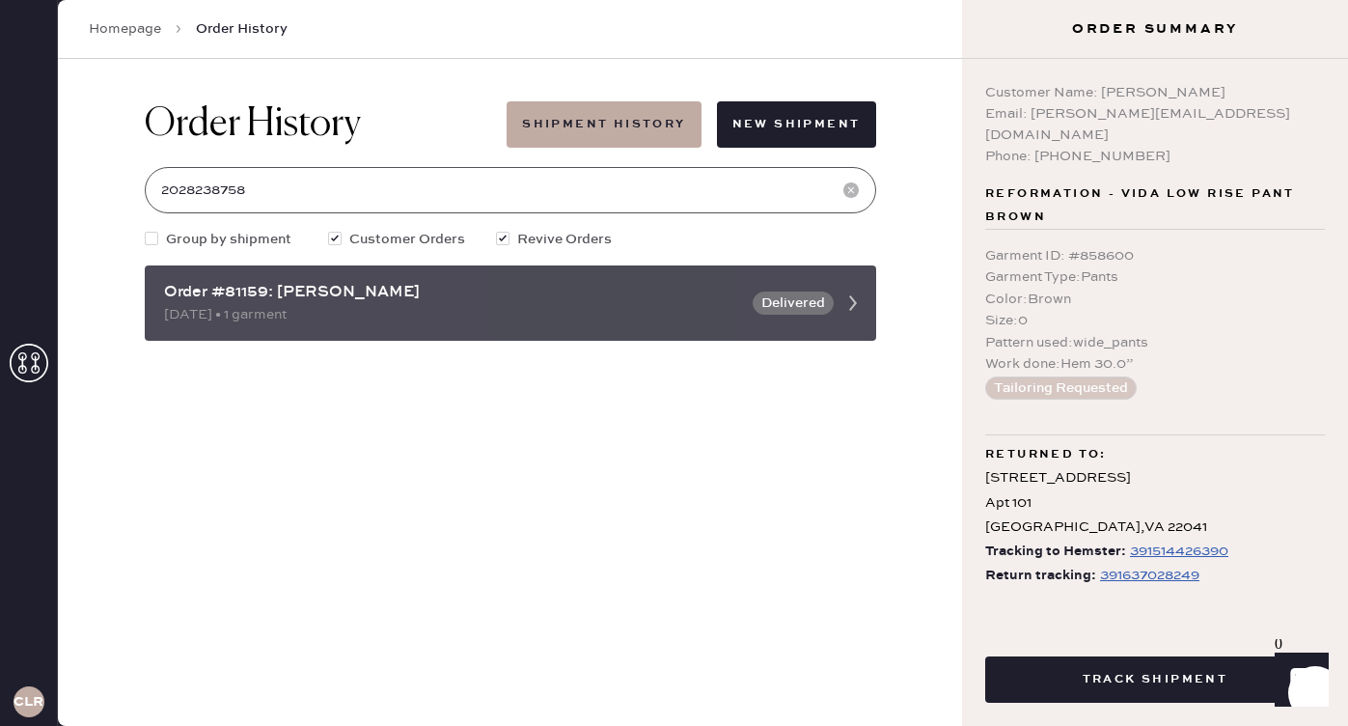
type input "2028238758"
click at [788, 310] on button "Delivered" at bounding box center [793, 302] width 81 height 23
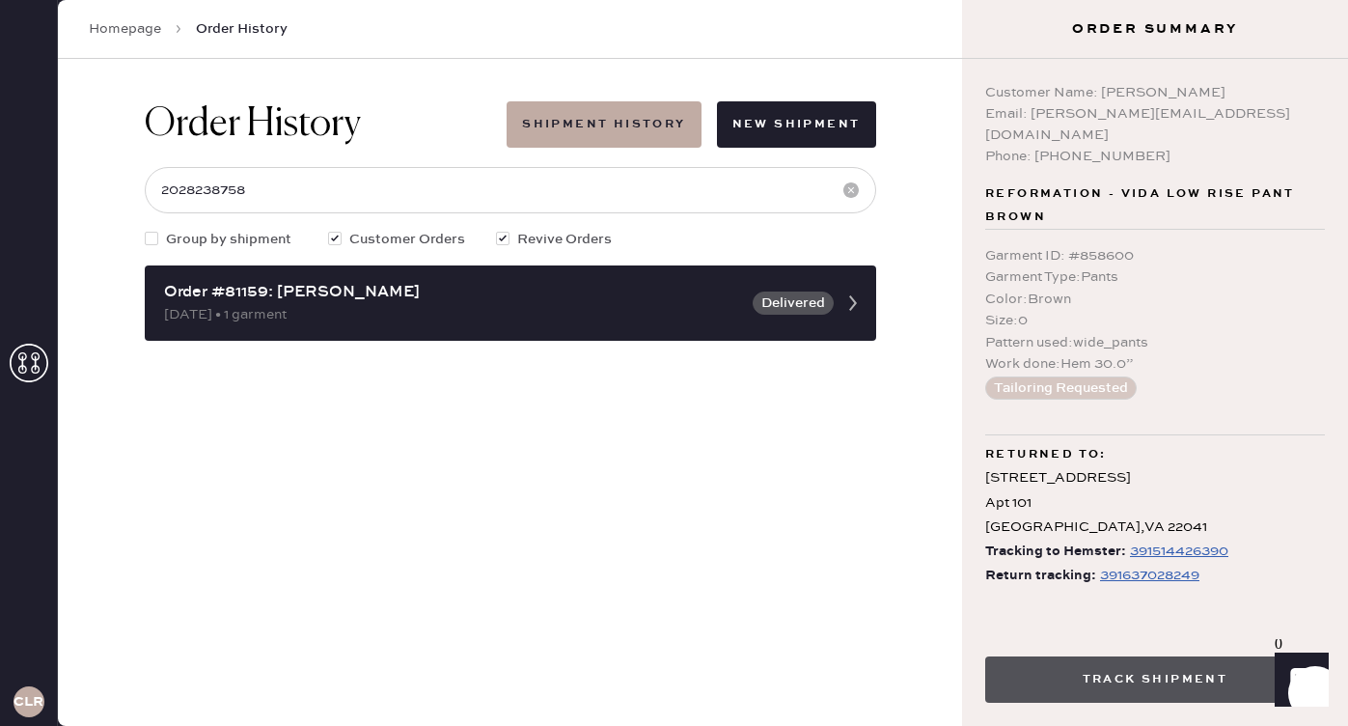
click at [1079, 667] on button "Track Shipment" at bounding box center [1155, 679] width 340 height 46
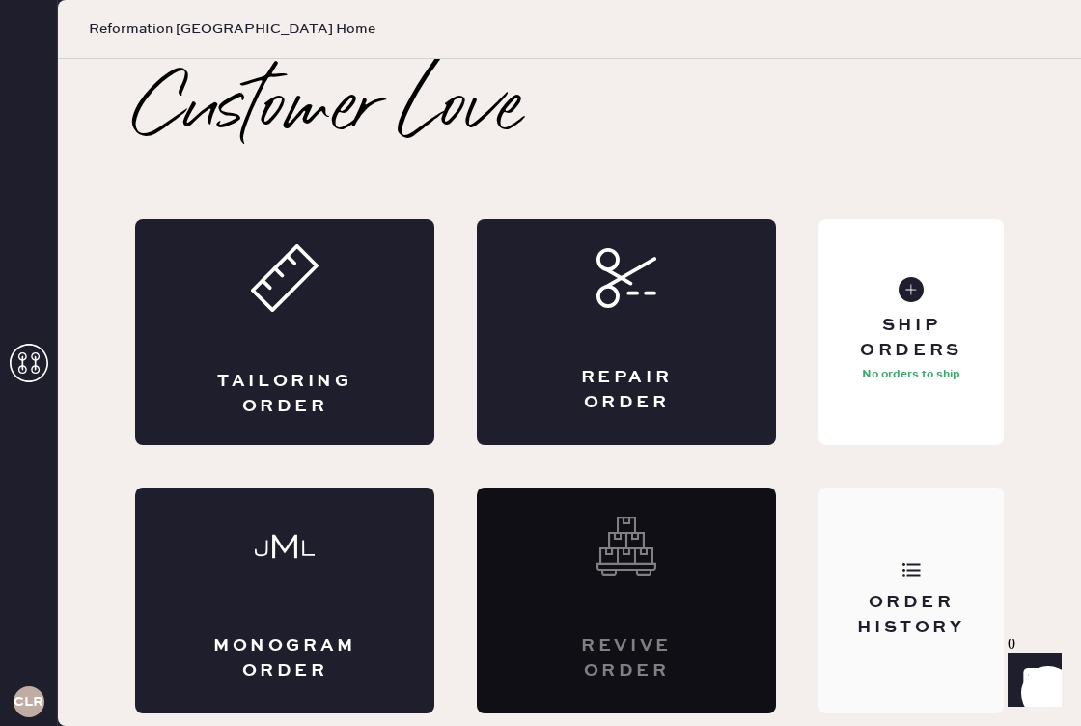
click at [892, 562] on div "Order History" at bounding box center [910, 600] width 185 height 226
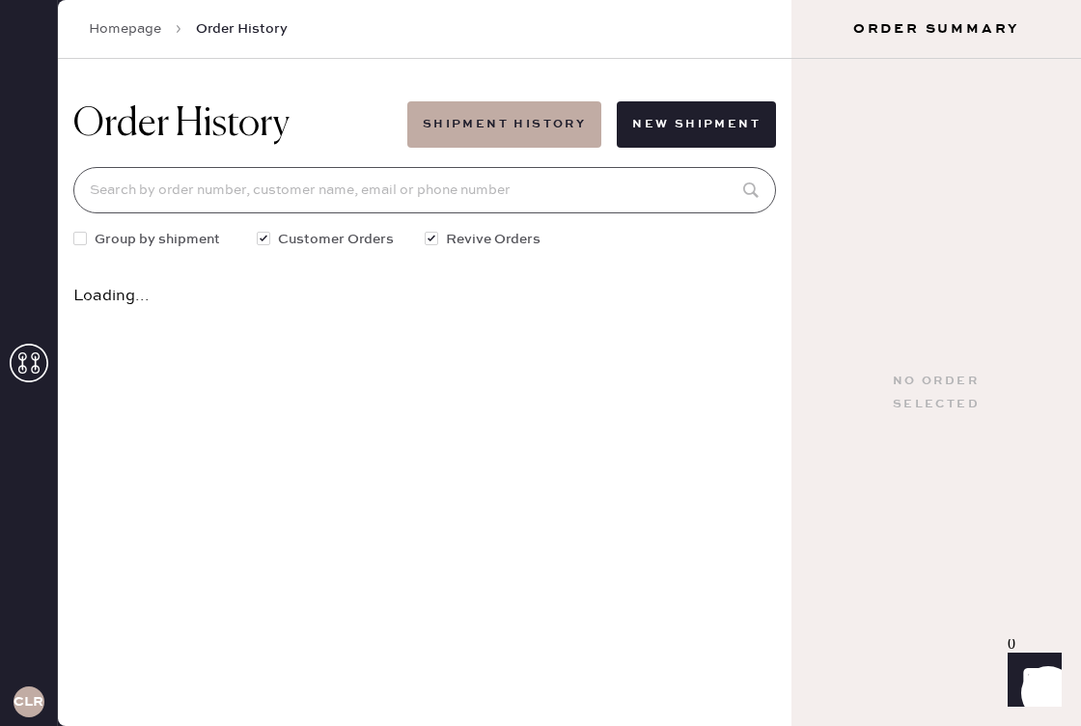
click at [474, 205] on input at bounding box center [424, 190] width 702 height 46
paste input "2028238758"
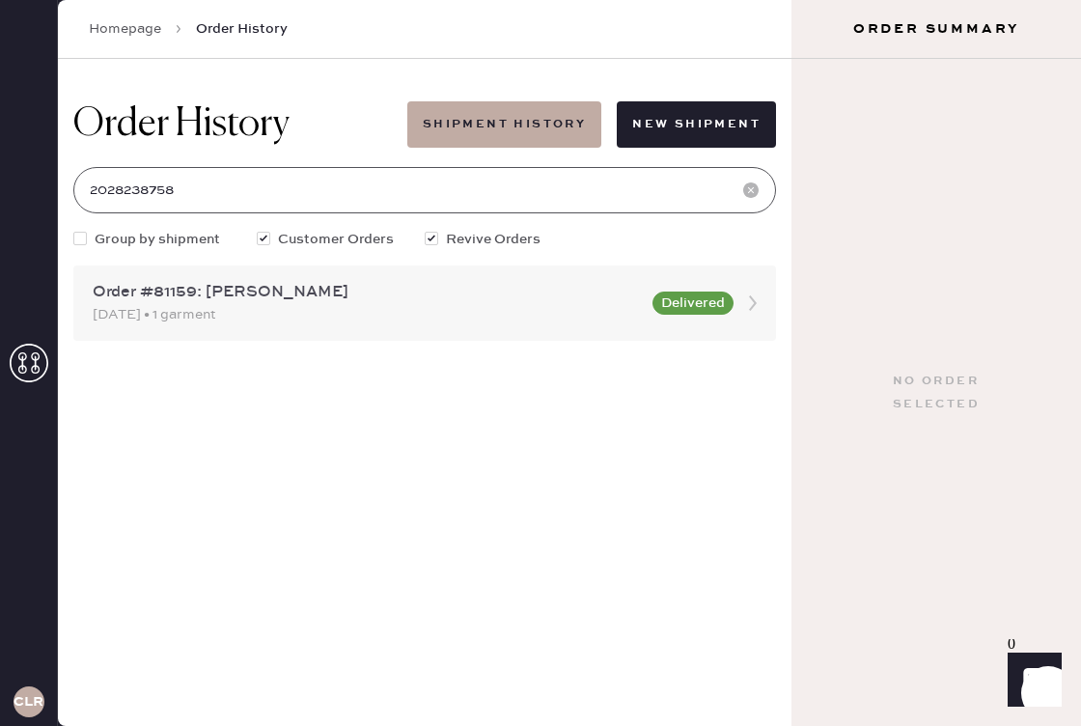
type input "2028238758"
click at [285, 309] on div "[DATE] • 1 garment" at bounding box center [367, 314] width 548 height 21
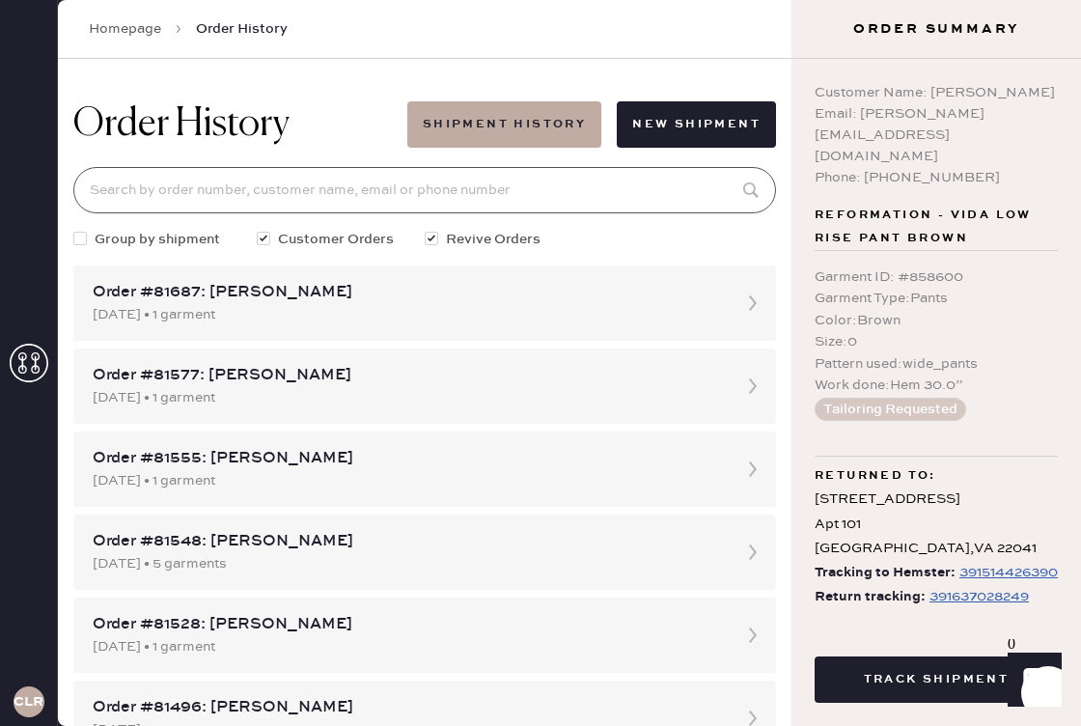
click at [341, 189] on input at bounding box center [424, 190] width 702 height 46
paste input "2028238758"
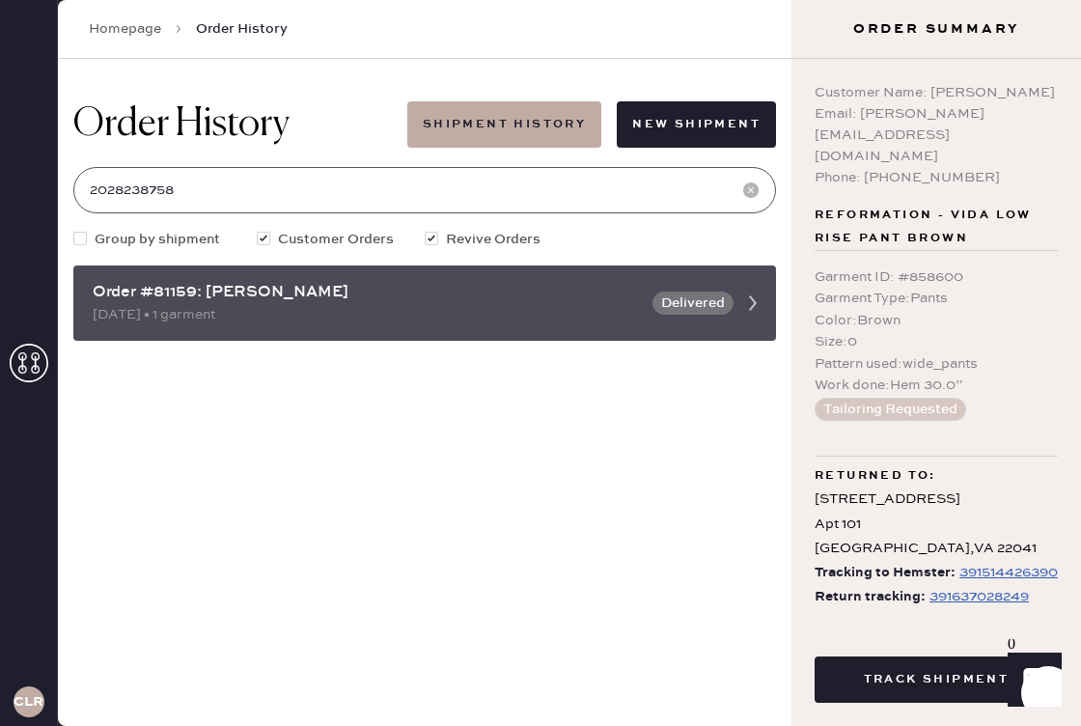
type input "2028238758"
click at [705, 287] on div "Order #81159: [PERSON_NAME] [DATE] • 1 garment Delivered" at bounding box center [424, 302] width 702 height 75
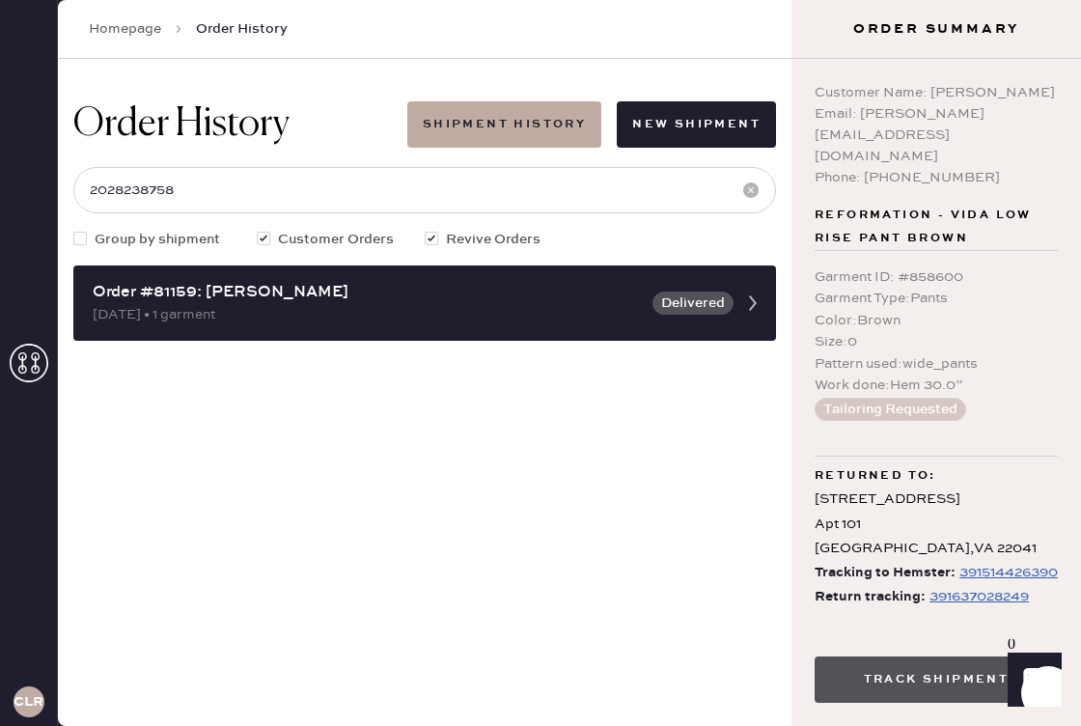
click at [881, 672] on button "Track Shipment" at bounding box center [935, 679] width 243 height 46
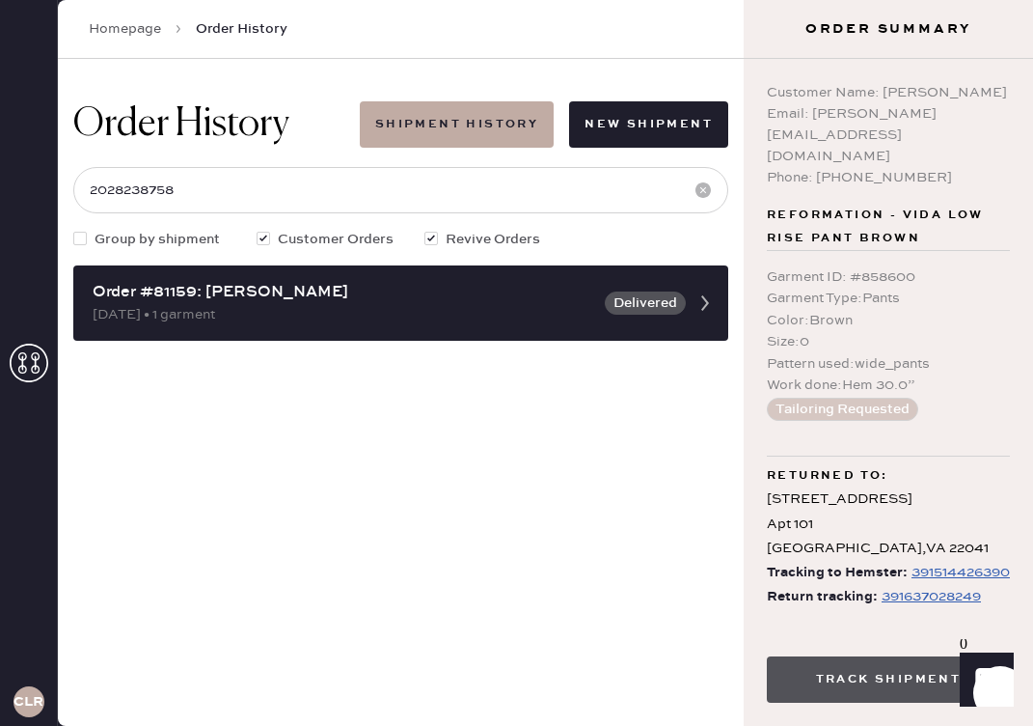
click at [898, 673] on button "Track Shipment" at bounding box center [888, 679] width 243 height 46
